Goal: Task Accomplishment & Management: Manage account settings

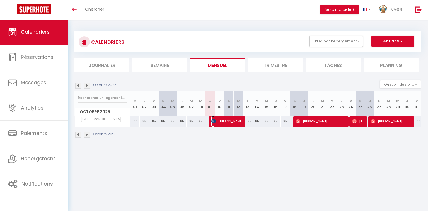
click at [222, 120] on span "[PERSON_NAME]" at bounding box center [226, 121] width 31 height 11
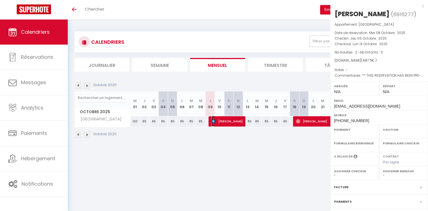
select select "OK"
select select "KO"
select select "0"
select select "1"
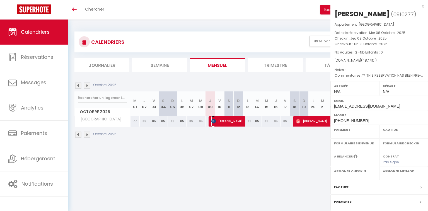
select select
select select "50454"
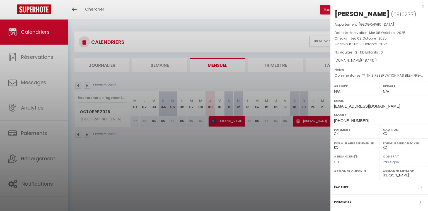
click at [28, 55] on div at bounding box center [214, 105] width 428 height 211
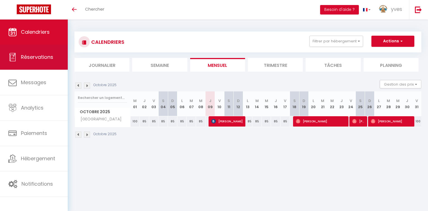
click at [30, 55] on span "Réservations" at bounding box center [37, 56] width 32 height 7
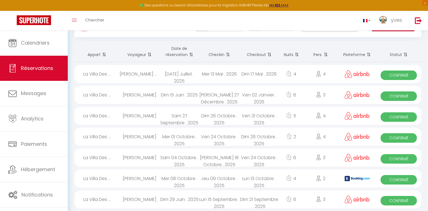
scroll to position [61, 0]
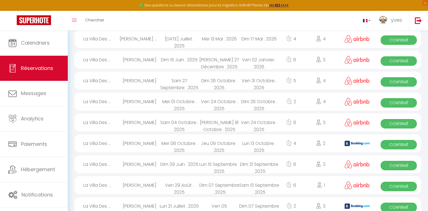
click at [312, 141] on div "2" at bounding box center [320, 143] width 35 height 18
select select "OK"
select select "KO"
select select "0"
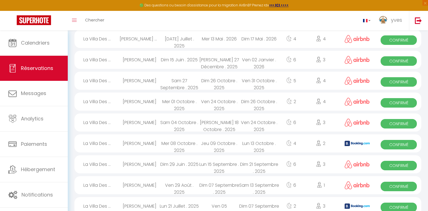
select select "1"
select select
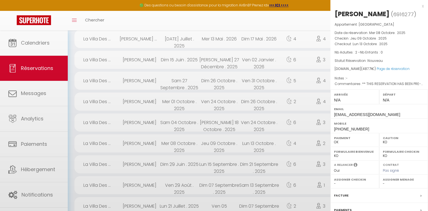
select select "50454"
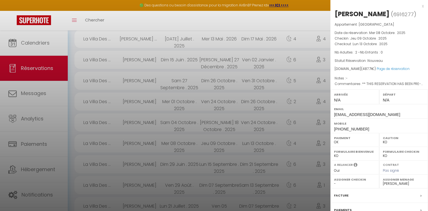
click at [418, 6] on div "x" at bounding box center [376, 6] width 93 height 7
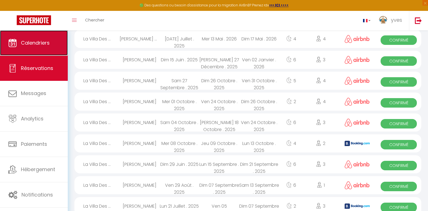
click at [21, 40] on span "Calendriers" at bounding box center [35, 42] width 29 height 7
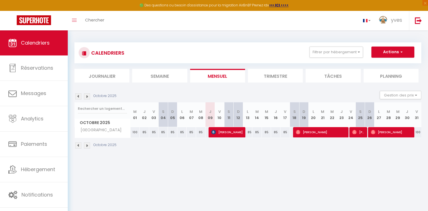
click at [78, 97] on img at bounding box center [78, 96] width 6 height 6
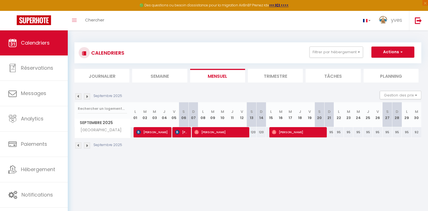
click at [89, 96] on img at bounding box center [87, 96] width 6 height 6
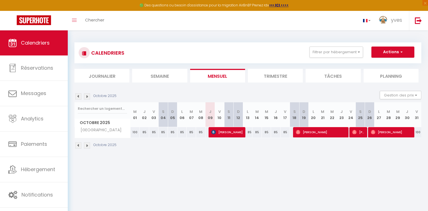
click at [89, 96] on img at bounding box center [87, 96] width 6 height 6
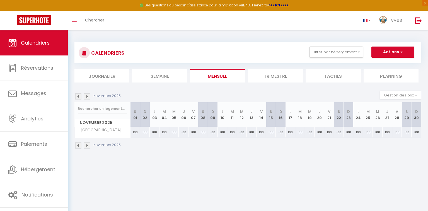
click at [89, 96] on img at bounding box center [87, 96] width 6 height 6
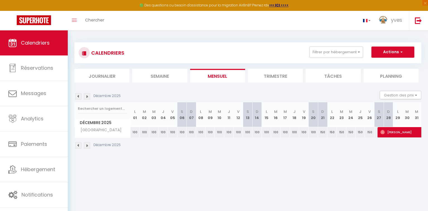
click at [79, 97] on img at bounding box center [78, 96] width 6 height 6
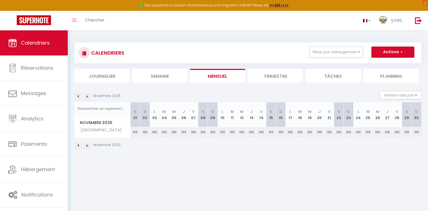
click at [79, 97] on img at bounding box center [78, 96] width 6 height 6
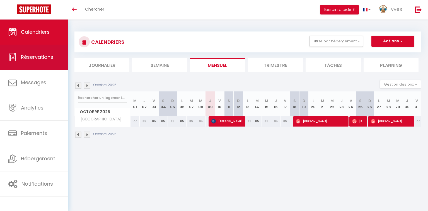
click at [25, 57] on span "Réservations" at bounding box center [37, 56] width 32 height 7
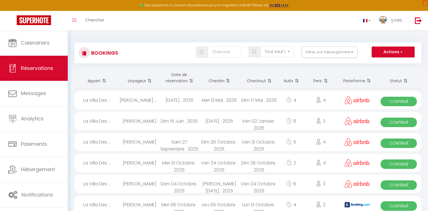
click at [395, 205] on span "Confirmé" at bounding box center [398, 205] width 36 height 9
select select "OK"
select select "KO"
select select "0"
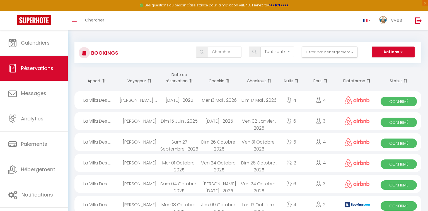
select select "1"
select select
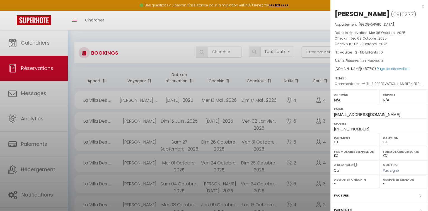
select select "50454"
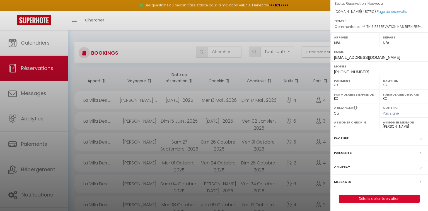
scroll to position [66, 0]
click at [367, 197] on link "Détails de la réservation" at bounding box center [379, 198] width 80 height 7
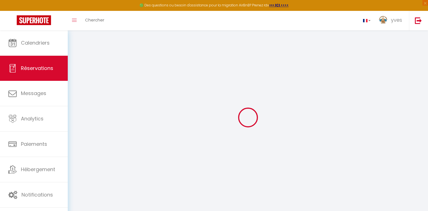
select select
checkbox input "false"
select select
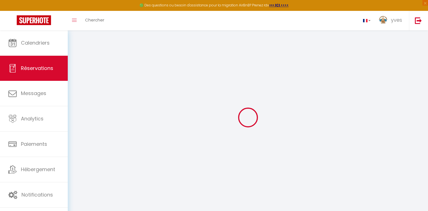
checkbox input "false"
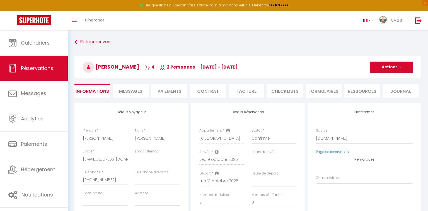
select select
checkbox input "false"
type textarea "** THIS RESERVATION HAS BEEN PRE-PAID ** Approximate time of arrival: between 1…"
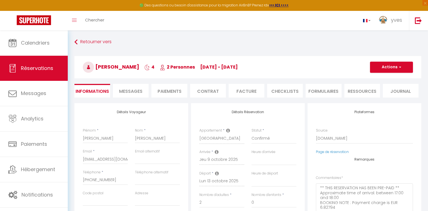
type input "17.51"
select select
checkbox input "false"
select select
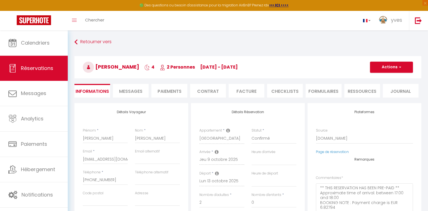
select select
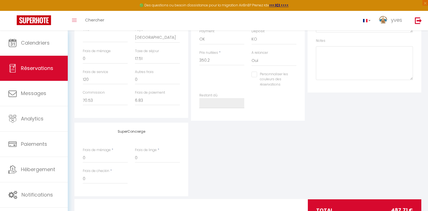
scroll to position [193, 0]
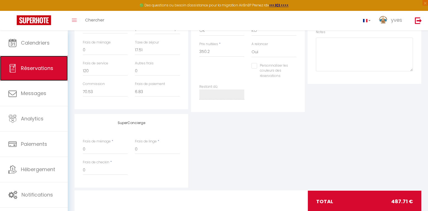
click at [27, 67] on span "Réservations" at bounding box center [37, 68] width 32 height 7
select select "not_cancelled"
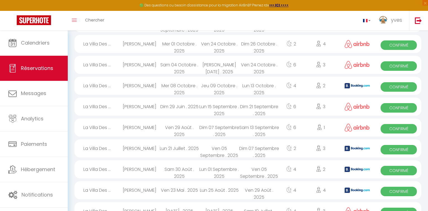
scroll to position [193, 0]
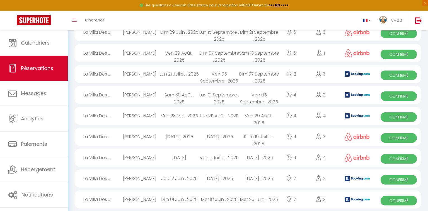
click at [156, 116] on div "[PERSON_NAME]" at bounding box center [139, 116] width 40 height 18
select select "OK"
select select "KO"
select select "0"
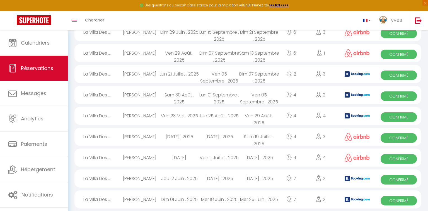
select select "1"
select select
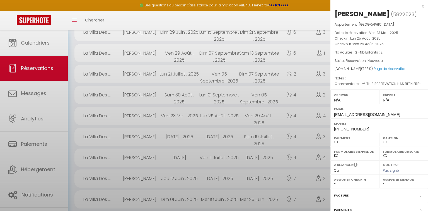
select select "50454"
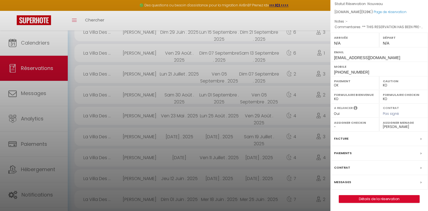
scroll to position [57, 0]
click at [372, 199] on link "Détails de la réservation" at bounding box center [379, 198] width 80 height 7
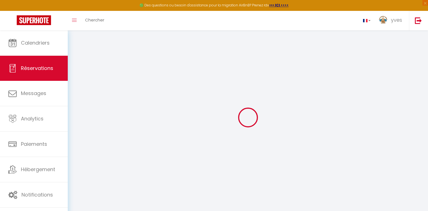
select select
checkbox input "false"
select select
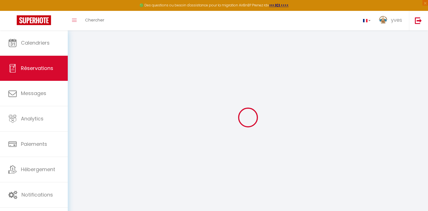
checkbox input "false"
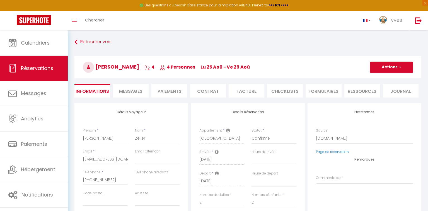
select select
checkbox input "false"
type textarea "** THIS RESERVATION HAS BEEN PRE-PAID ** Reservation has a cancellation grace p…"
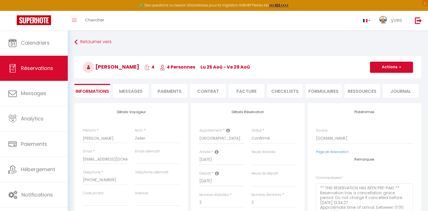
type input "48"
select select
checkbox input "false"
select select
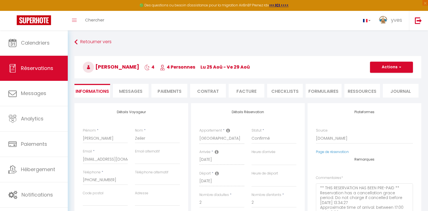
select select
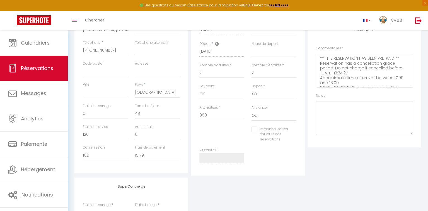
scroll to position [103, 0]
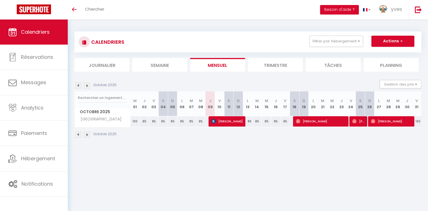
click at [79, 86] on img at bounding box center [78, 85] width 6 height 6
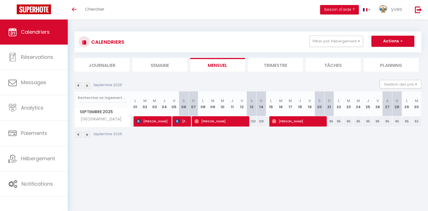
click at [79, 86] on img at bounding box center [78, 85] width 6 height 6
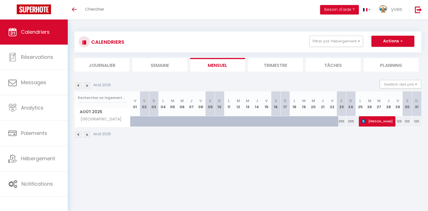
click at [87, 85] on img at bounding box center [87, 85] width 6 height 6
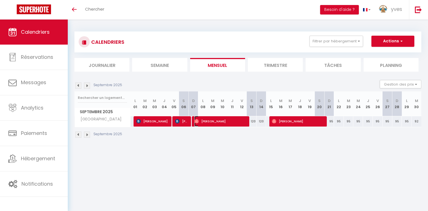
click at [210, 120] on span "[PERSON_NAME]" at bounding box center [220, 121] width 52 height 11
select select "OK"
select select "0"
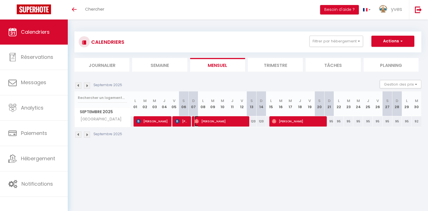
select select "1"
select select
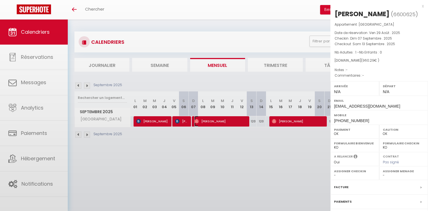
select select "50454"
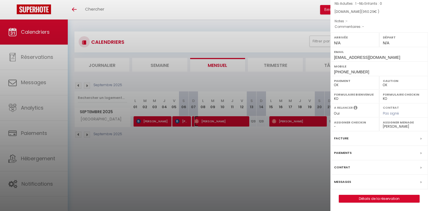
scroll to position [19, 0]
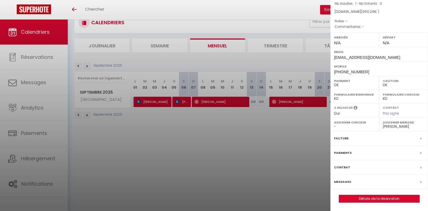
click at [423, 207] on div "x Jonathon Pither ( 6600625 ) Appartement : La Villa Des Dunes Date de réservat…" at bounding box center [378, 81] width 97 height 260
click at [356, 196] on link "Détails de la réservation" at bounding box center [379, 198] width 80 height 7
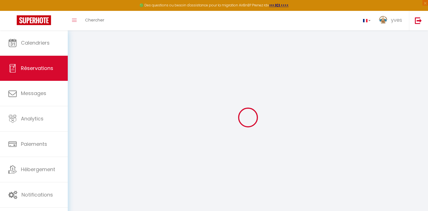
type input "Jonathon"
type input "Pither"
type input "qpm7ir7i9kstchvrcnhkclg8a26b@reply.superhote.com"
type input "+447971836062"
select select
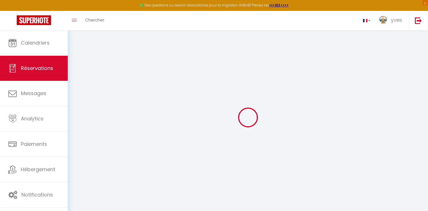
type input "33.48"
select select "60247"
select select "1"
select select
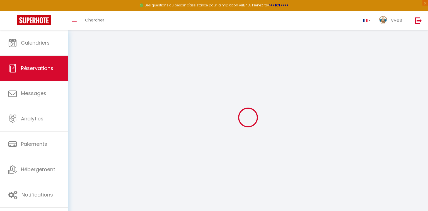
type input "1"
select select "12"
select select
type input "810"
checkbox input "false"
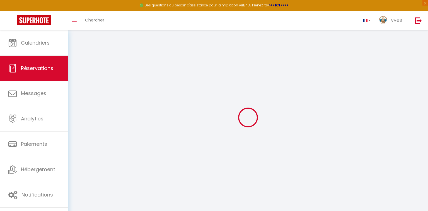
select select "1"
type input "0"
select select
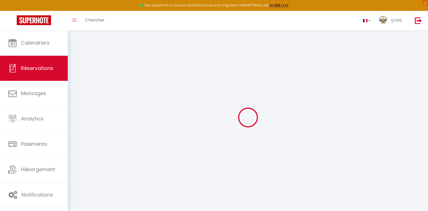
select select
select select "15"
checkbox input "false"
select select
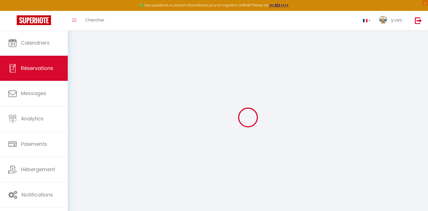
select select
checkbox input "false"
select select
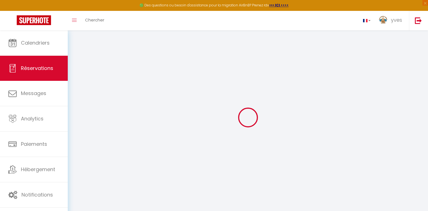
select select
checkbox input "false"
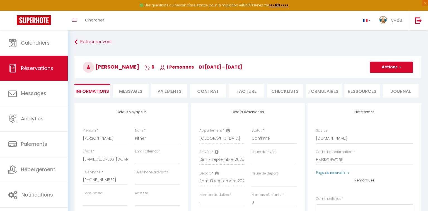
select select
checkbox input "false"
select select
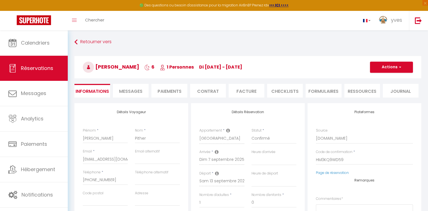
type input "120"
type input "30.29"
select select
checkbox input "false"
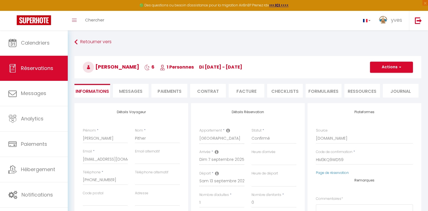
select select
checkbox input "false"
select select
click at [215, 93] on li "Contrat" at bounding box center [208, 91] width 36 height 14
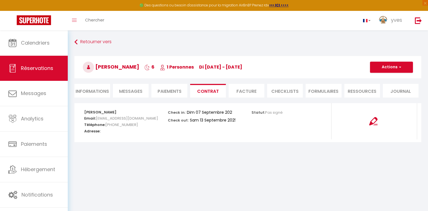
click at [244, 89] on li "Facture" at bounding box center [246, 91] width 36 height 14
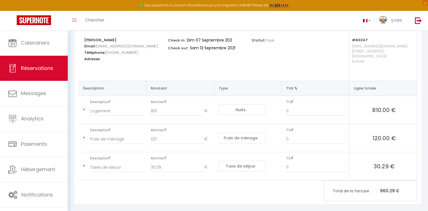
scroll to position [74, 0]
